Goal: Navigation & Orientation: Find specific page/section

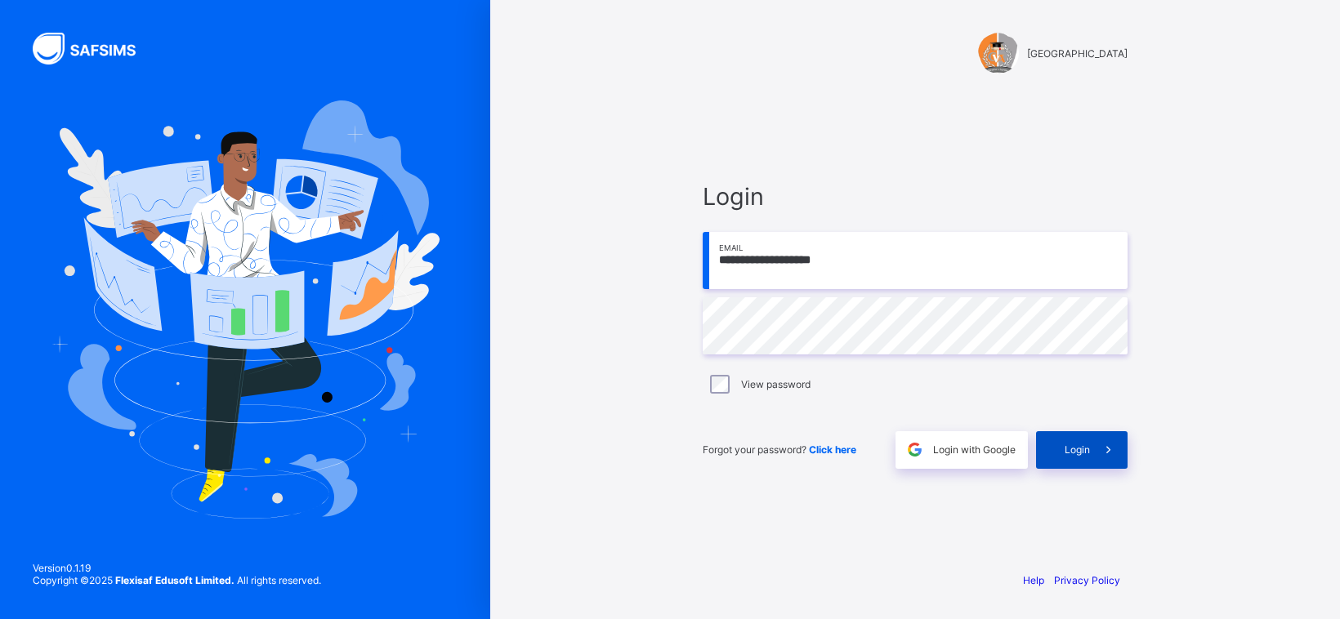
click at [1068, 450] on span "Login" at bounding box center [1077, 450] width 25 height 12
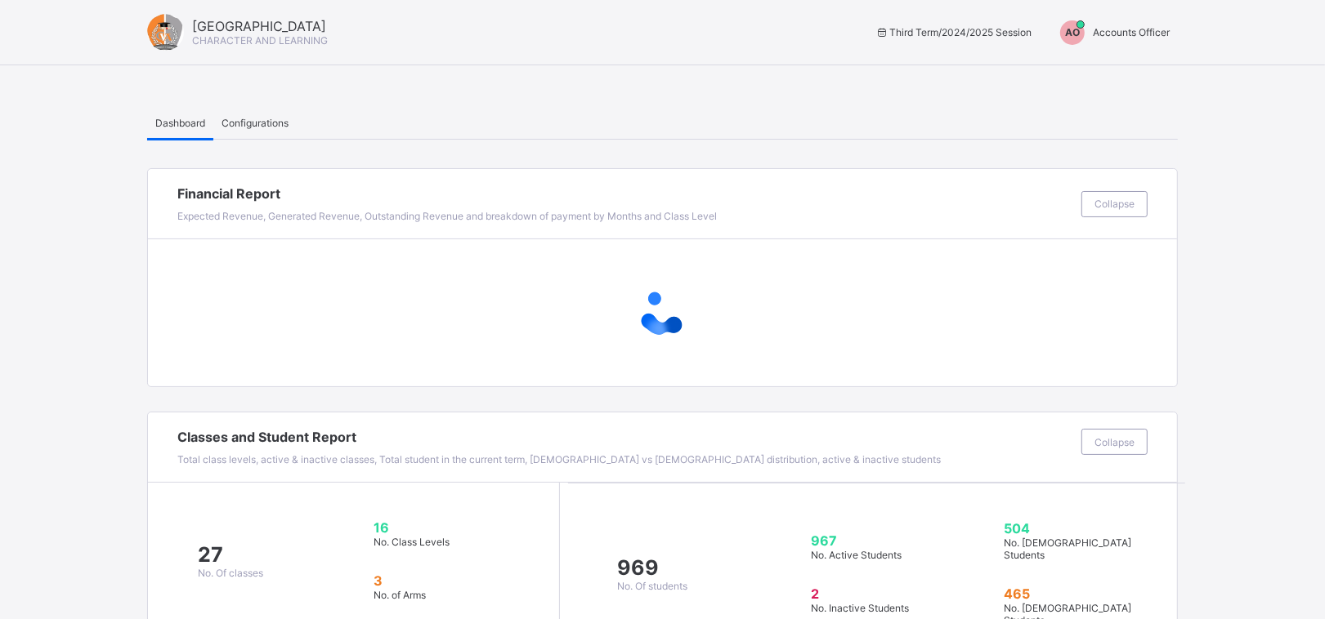
click at [1092, 41] on div "AO" at bounding box center [1072, 32] width 41 height 25
click at [1110, 75] on span "Switch to Admin View" at bounding box center [1108, 69] width 124 height 19
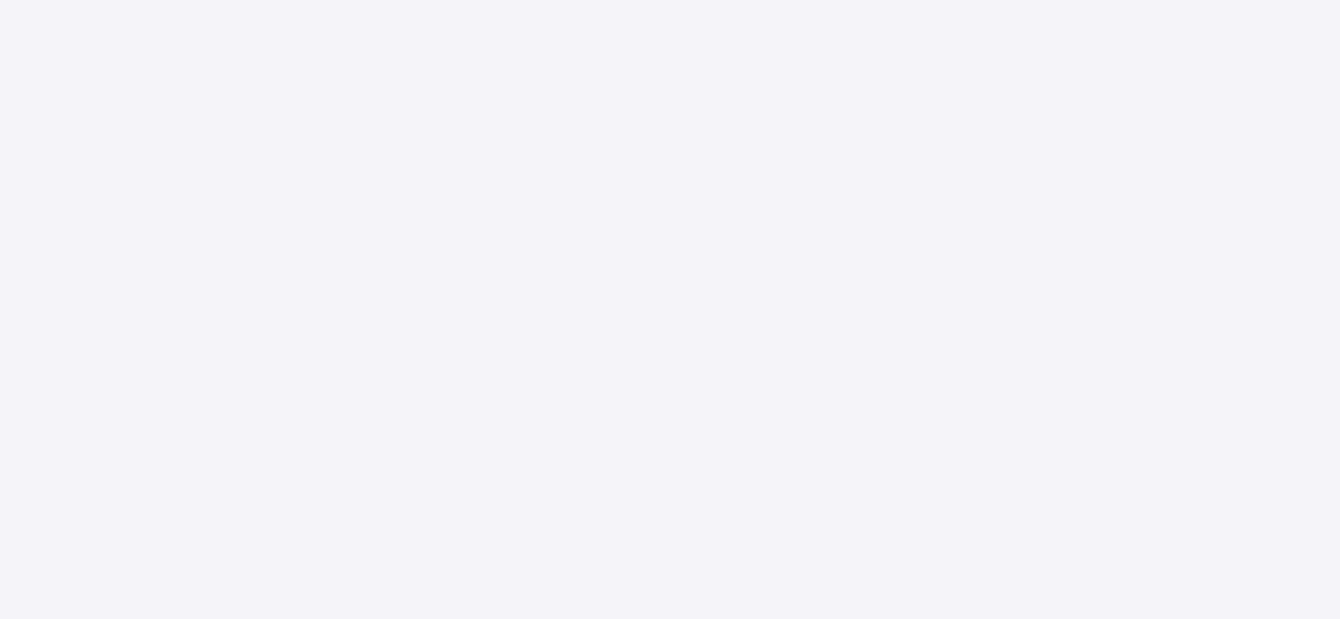
click at [1110, 75] on div "New Update Available Hello there, You can install SAFSIMS on your device for ea…" at bounding box center [670, 309] width 1340 height 619
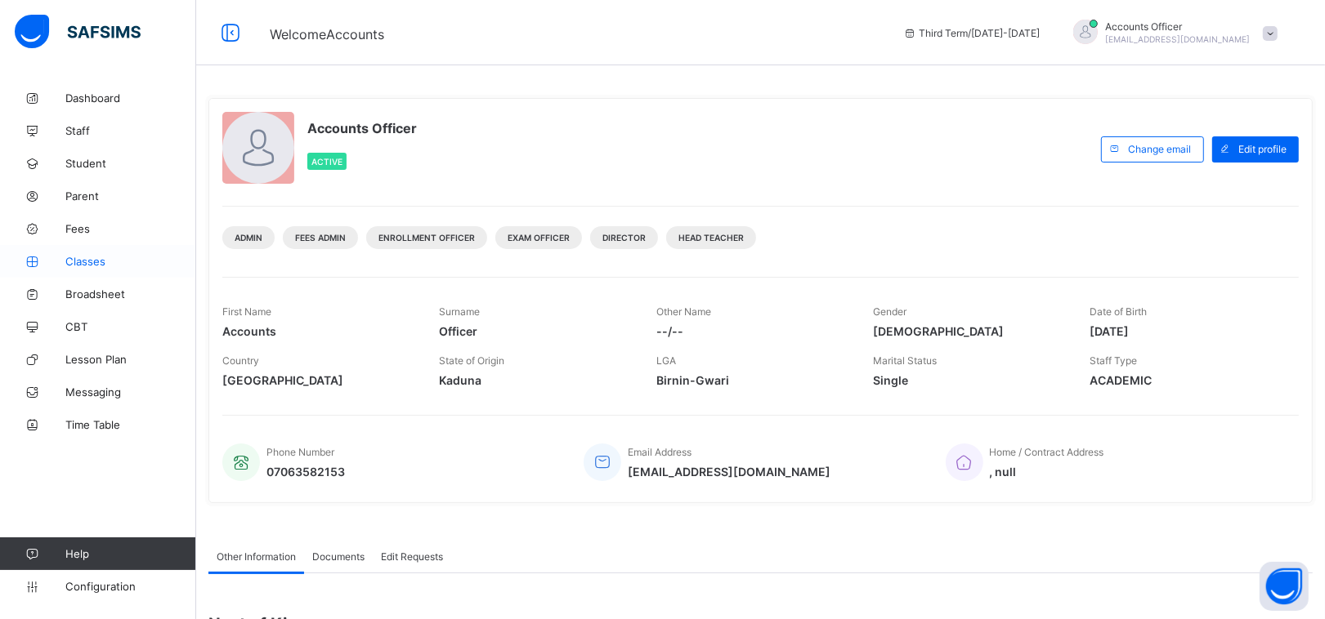
click at [82, 259] on span "Classes" at bounding box center [130, 261] width 131 height 13
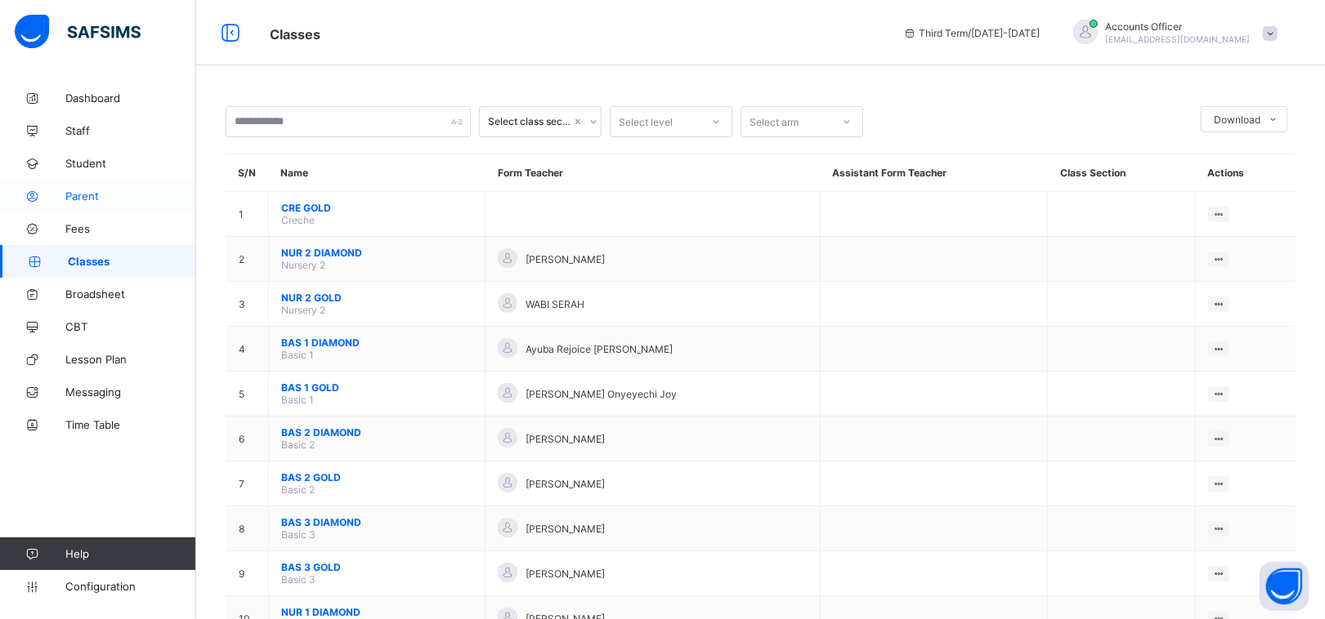
click at [82, 190] on span "Parent" at bounding box center [130, 196] width 131 height 13
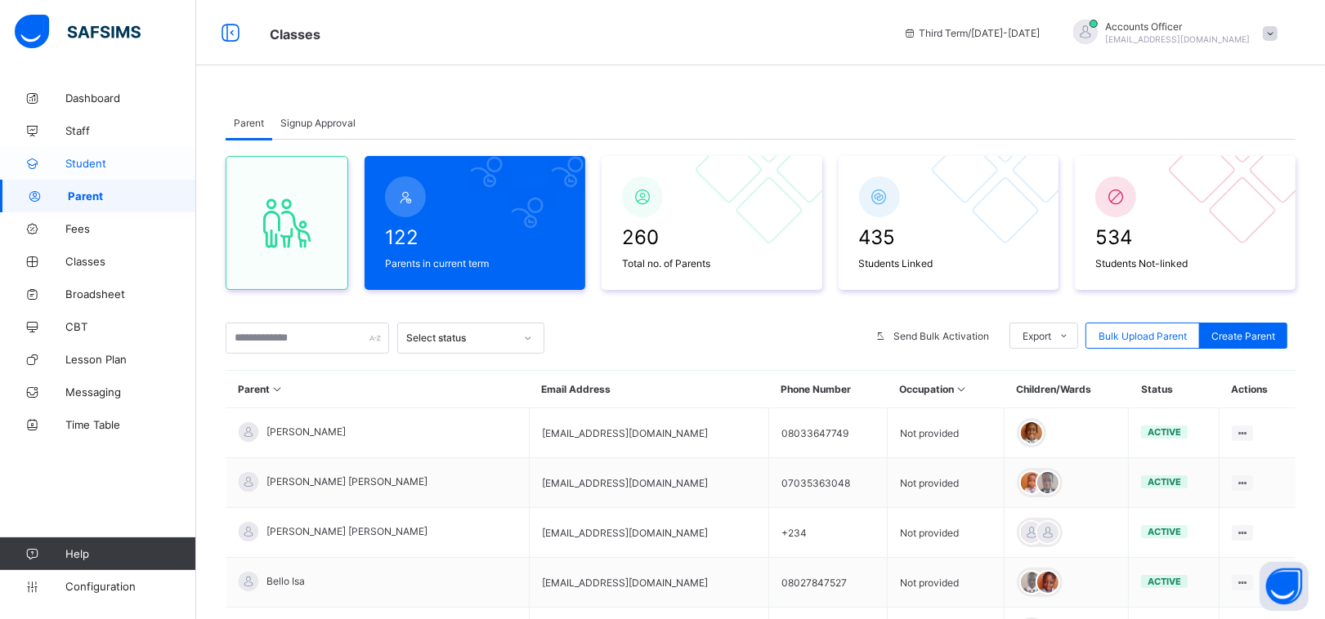
click at [90, 155] on link "Student" at bounding box center [98, 163] width 196 height 33
